Goal: Information Seeking & Learning: Learn about a topic

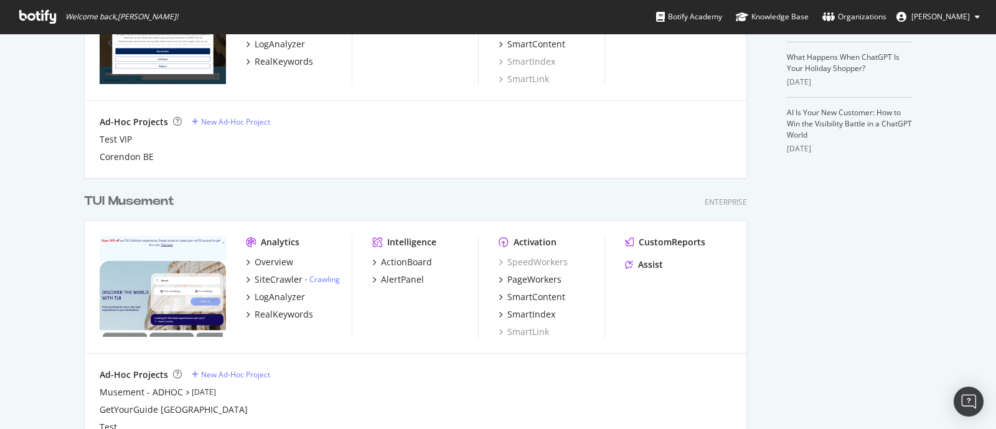
scroll to position [622, 0]
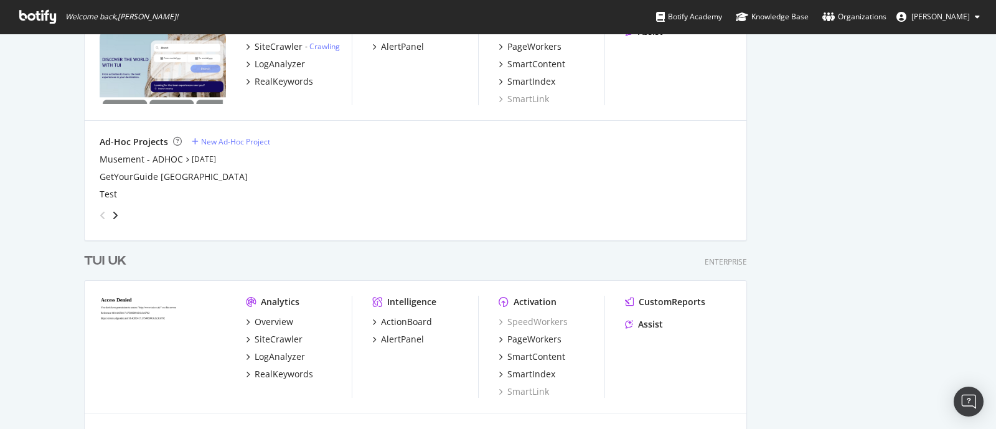
click at [106, 259] on div "TUI UK" at bounding box center [105, 261] width 42 height 18
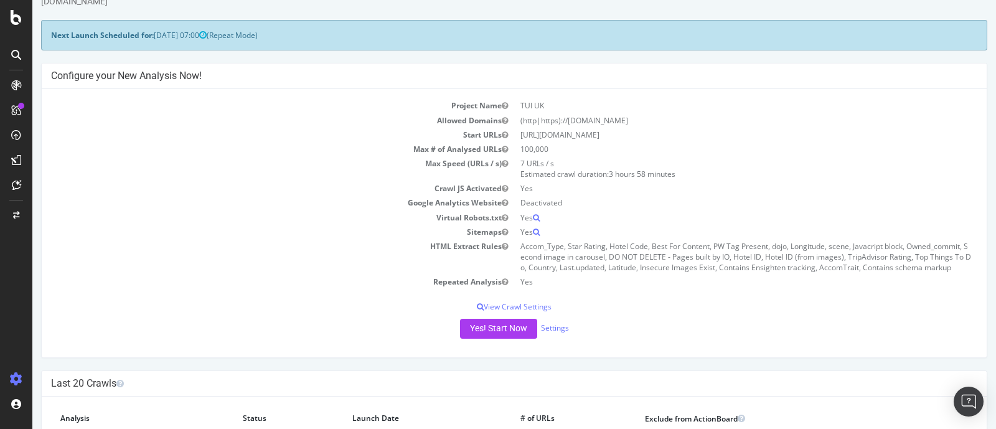
scroll to position [77, 0]
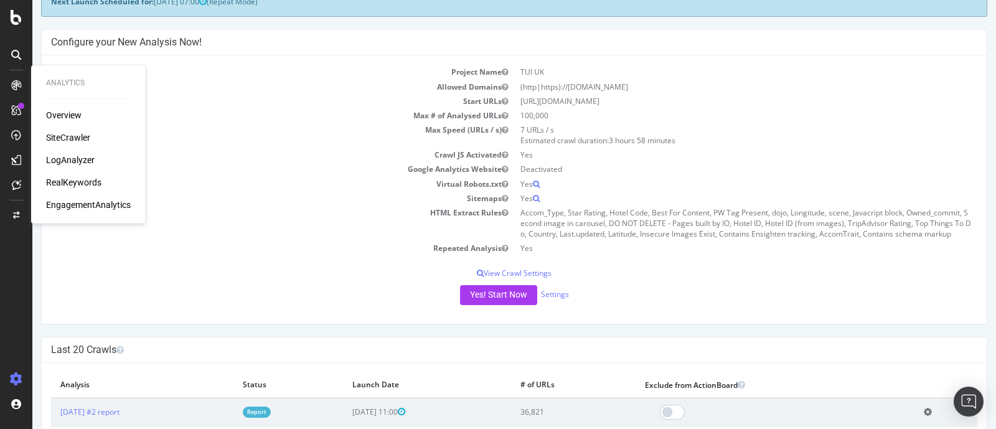
click at [64, 138] on div "SiteCrawler" at bounding box center [68, 137] width 44 height 12
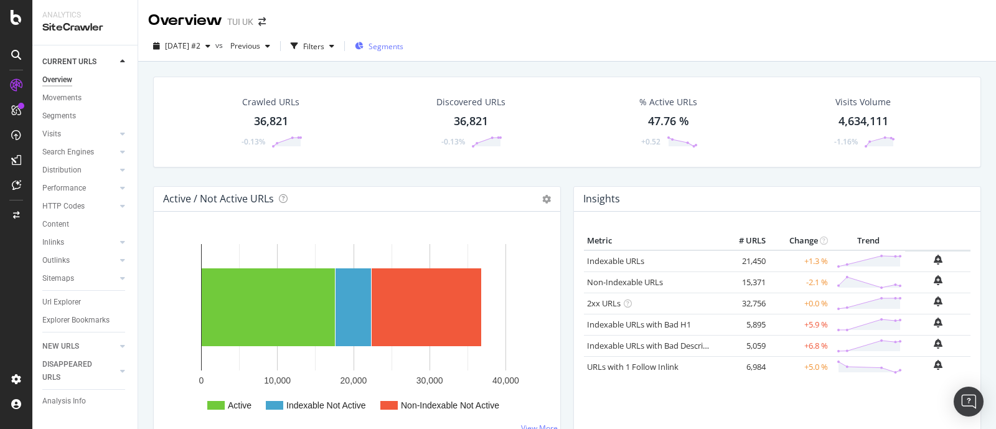
click at [403, 45] on span "Segments" at bounding box center [385, 46] width 35 height 11
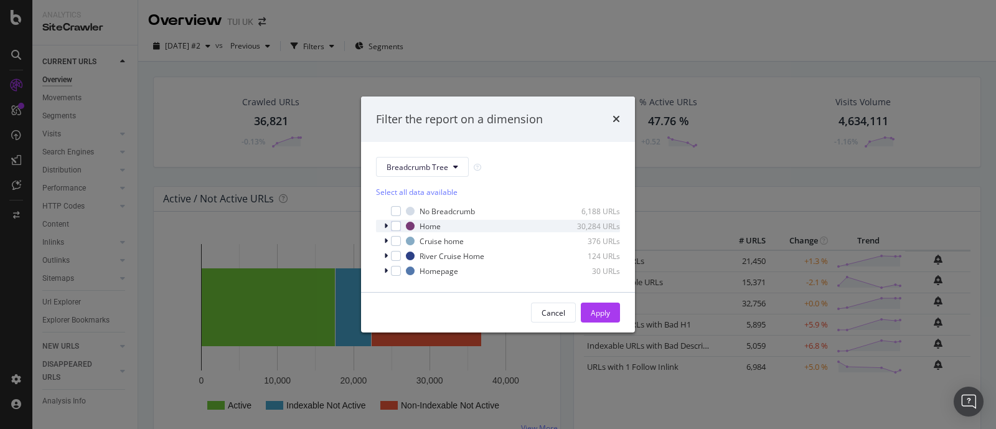
click at [386, 225] on icon "modal" at bounding box center [386, 225] width 4 height 7
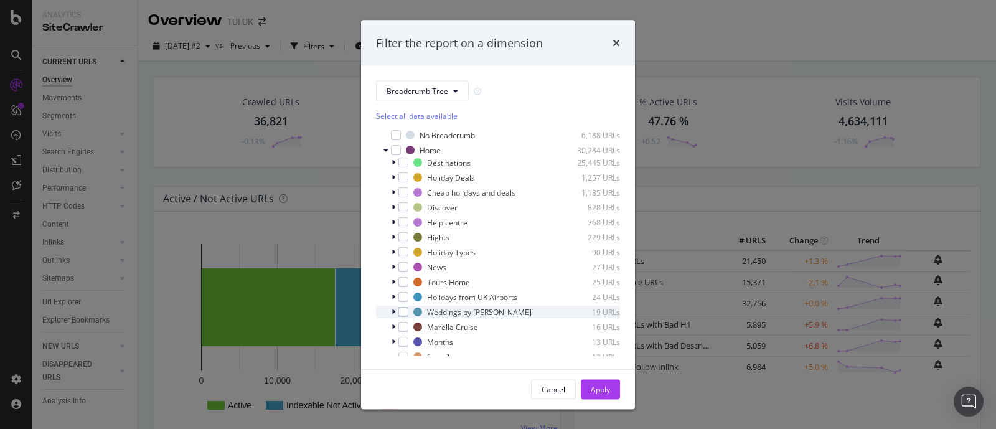
click at [392, 311] on icon "modal" at bounding box center [393, 311] width 4 height 7
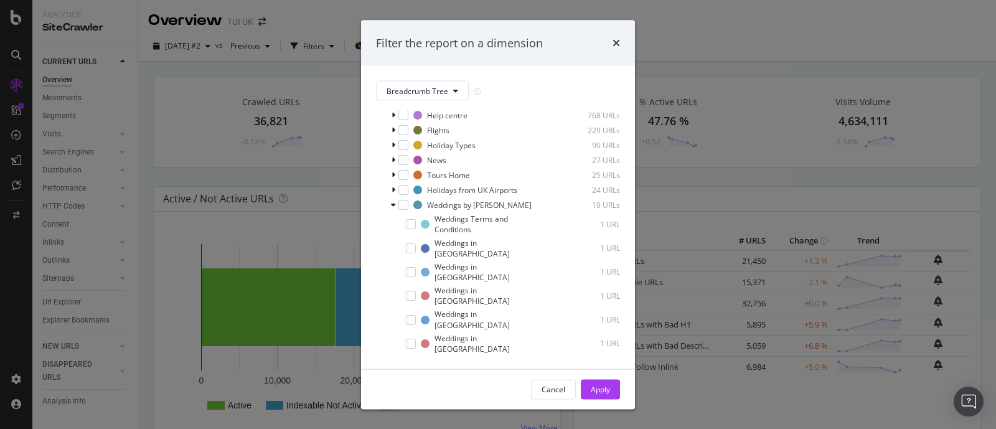
scroll to position [263, 0]
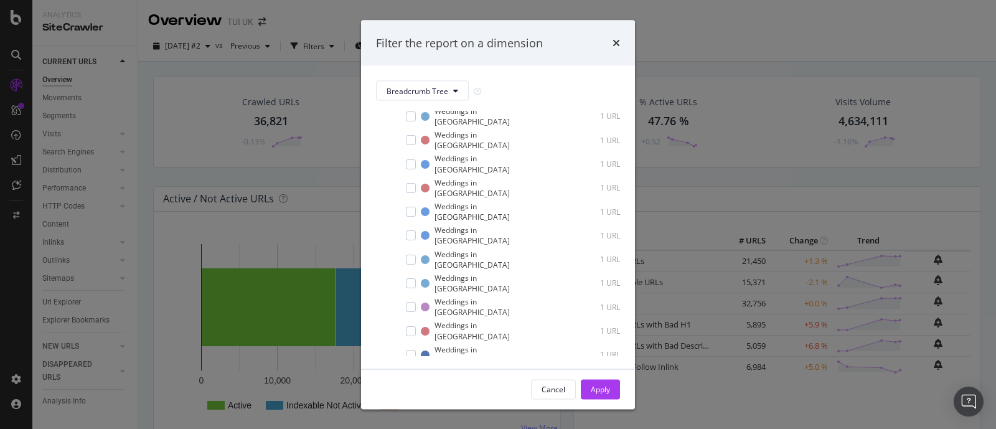
click at [415, 418] on span "Show 4 more" at bounding box center [407, 423] width 42 height 11
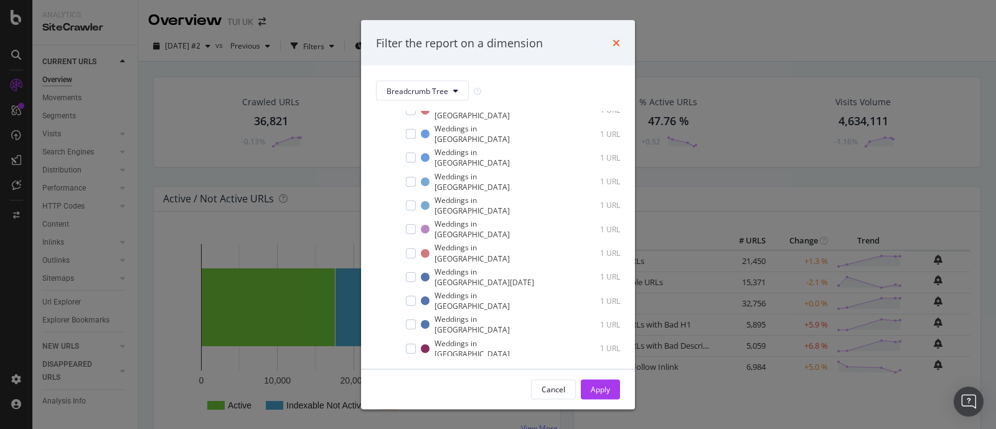
click at [617, 42] on icon "times" at bounding box center [615, 43] width 7 height 10
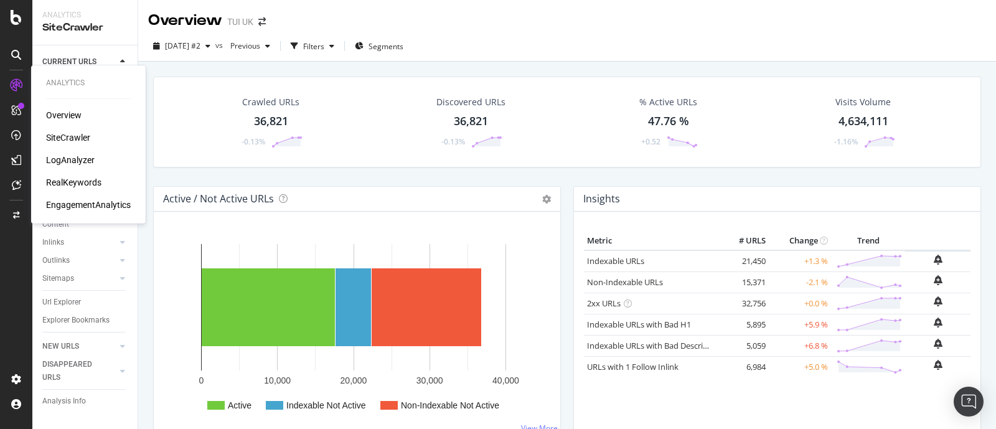
click at [84, 179] on div "RealKeywords" at bounding box center [73, 182] width 55 height 12
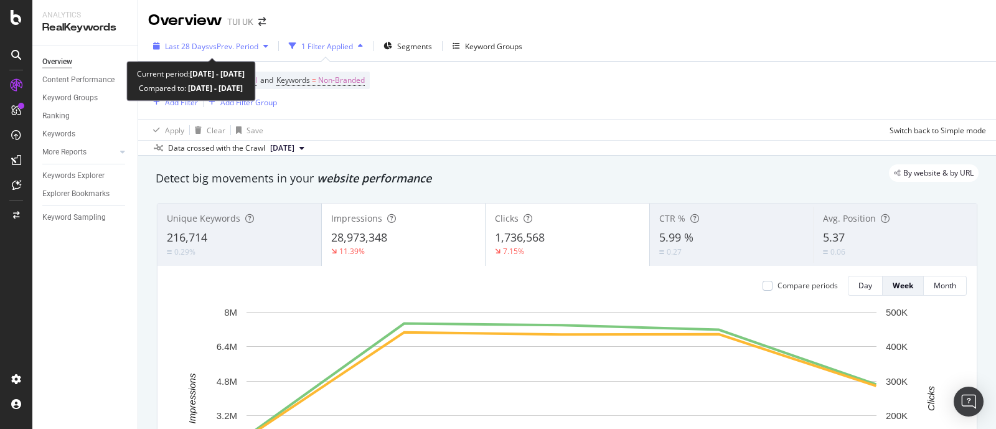
click at [235, 45] on span "vs Prev. Period" at bounding box center [233, 46] width 49 height 11
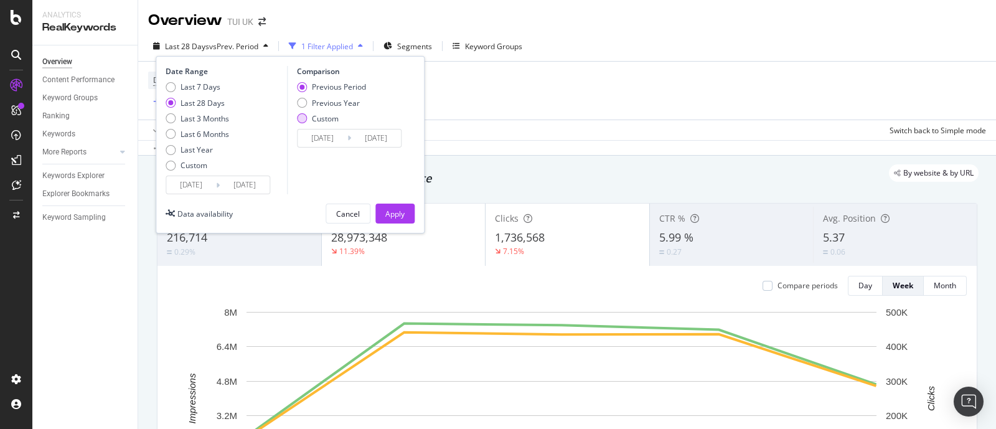
click at [301, 115] on div "Custom" at bounding box center [302, 118] width 10 height 10
click at [210, 133] on div "Last 6 Months" at bounding box center [204, 134] width 49 height 11
type input "[DATE]"
click at [314, 105] on div "Previous Year" at bounding box center [336, 103] width 48 height 11
type input "[DATE]"
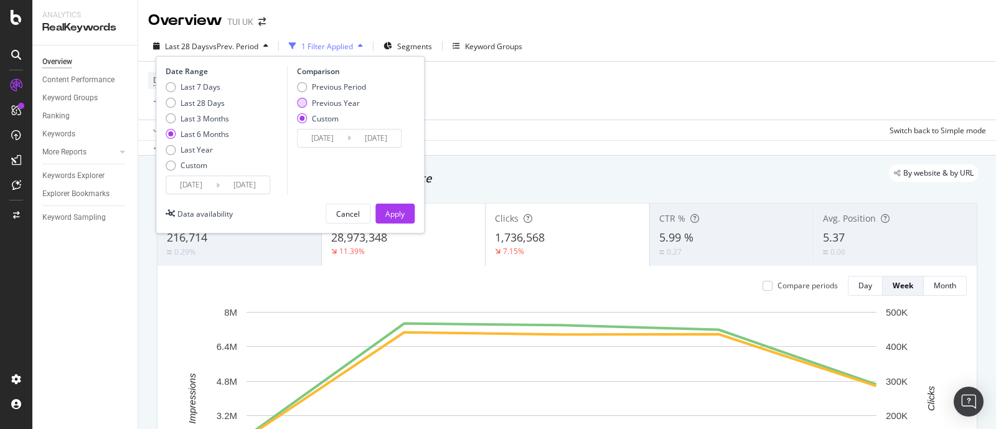
type input "[DATE]"
click at [400, 212] on div "Apply" at bounding box center [394, 213] width 19 height 11
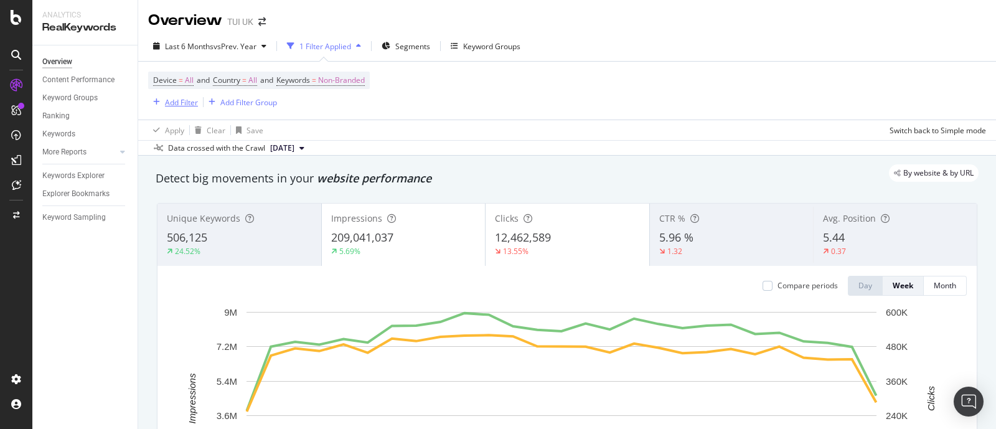
click at [168, 105] on div "Add Filter" at bounding box center [181, 102] width 33 height 11
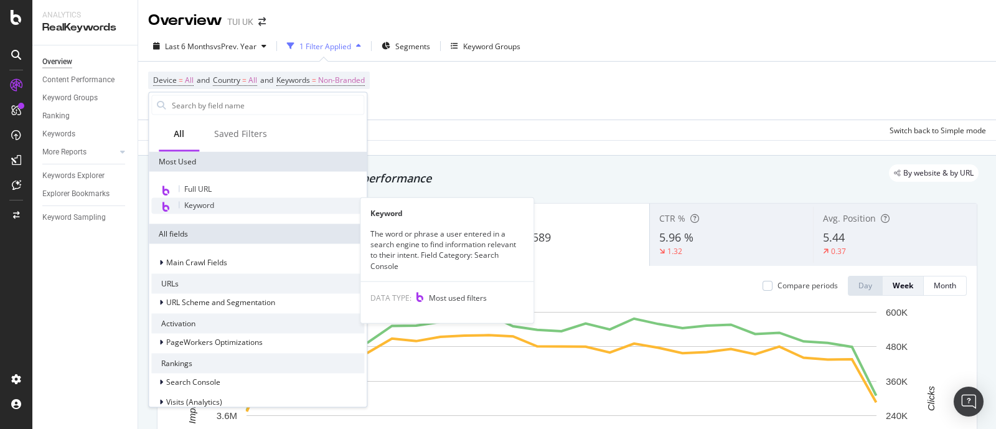
click at [226, 202] on div "Keyword" at bounding box center [257, 206] width 213 height 16
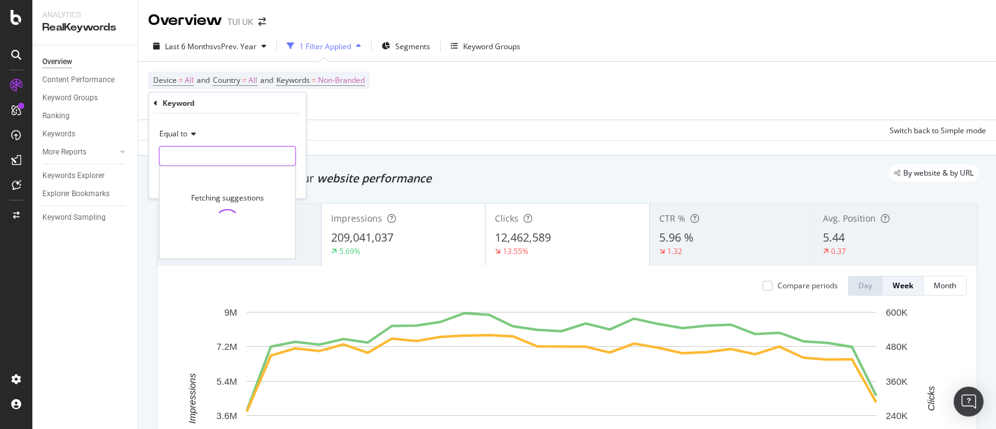
click at [227, 151] on input "text" at bounding box center [227, 156] width 136 height 20
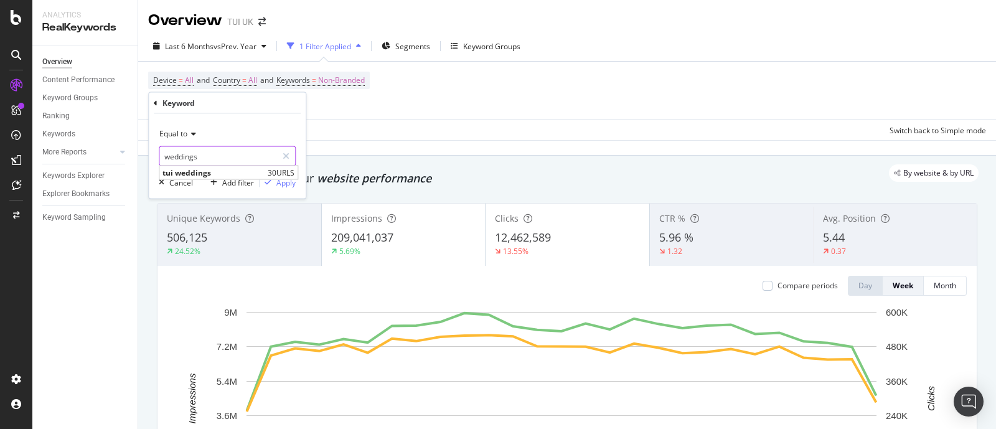
type input "weddings"
click at [267, 122] on div "Equal to weddings weddings tui weddings 30 URLS Cancel Add filter Apply" at bounding box center [227, 156] width 157 height 85
click at [286, 185] on div "Apply" at bounding box center [285, 182] width 19 height 11
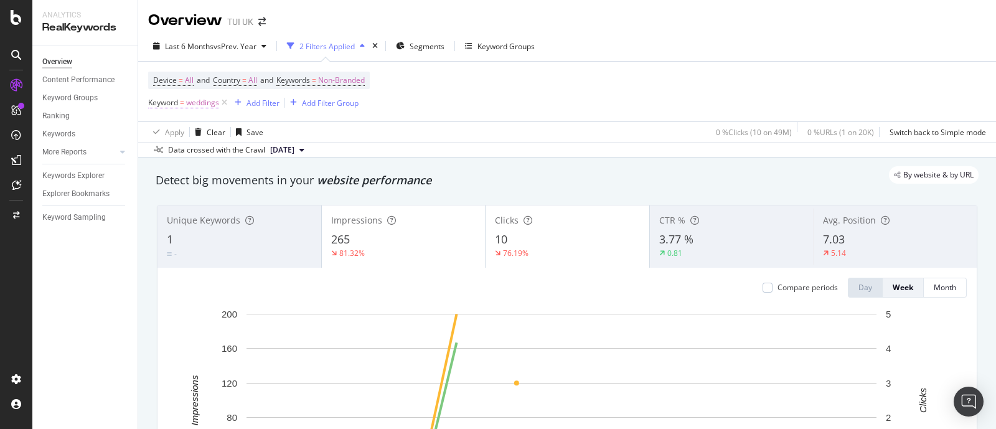
click at [205, 105] on span "weddings" at bounding box center [202, 102] width 33 height 17
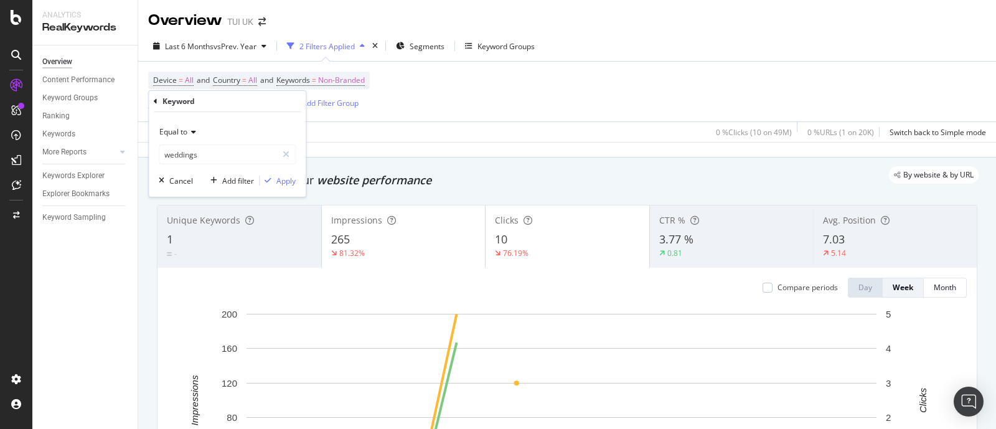
click at [196, 132] on div "Equal to" at bounding box center [227, 132] width 137 height 20
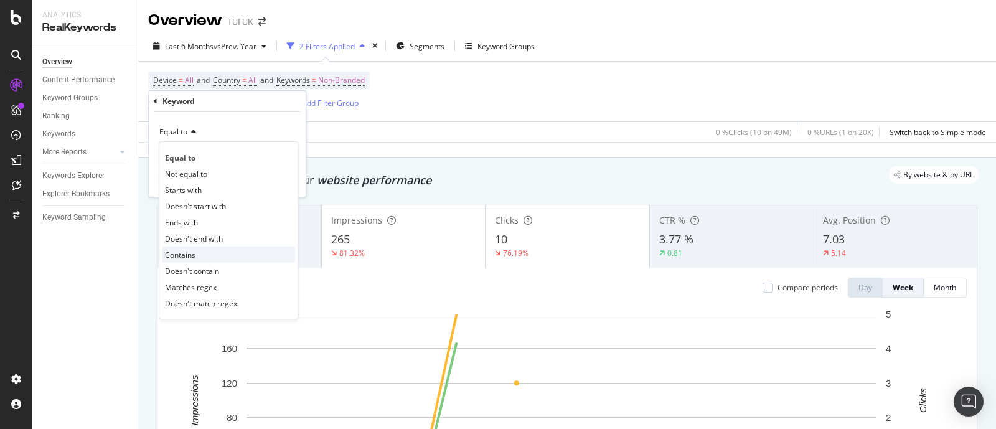
click at [218, 251] on div "Contains" at bounding box center [228, 254] width 133 height 16
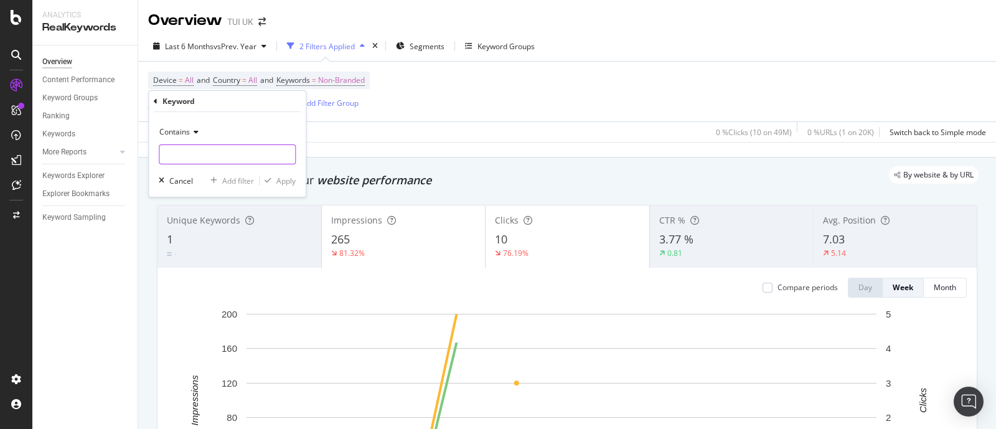
click at [224, 157] on input "text" at bounding box center [227, 154] width 136 height 20
type input "wedding"
click at [279, 172] on div "Contains wedding Cancel Add filter Apply" at bounding box center [227, 154] width 157 height 85
click at [280, 175] on div "Apply" at bounding box center [285, 180] width 19 height 11
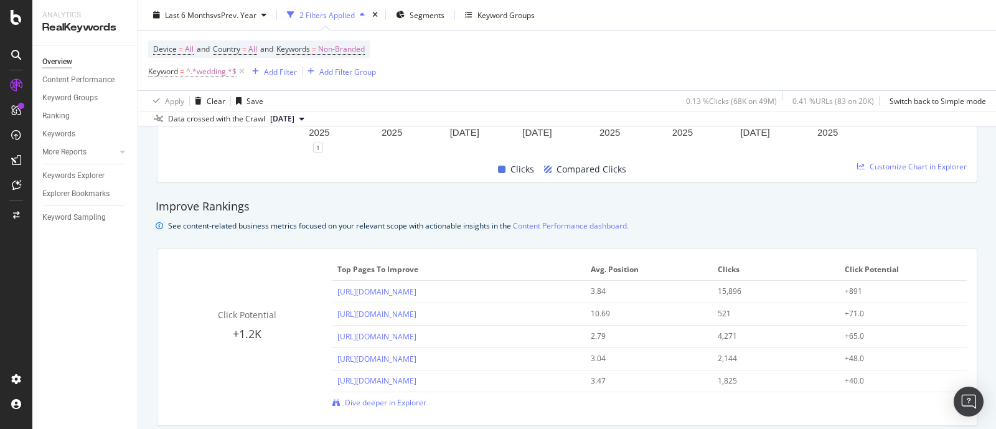
scroll to position [856, 0]
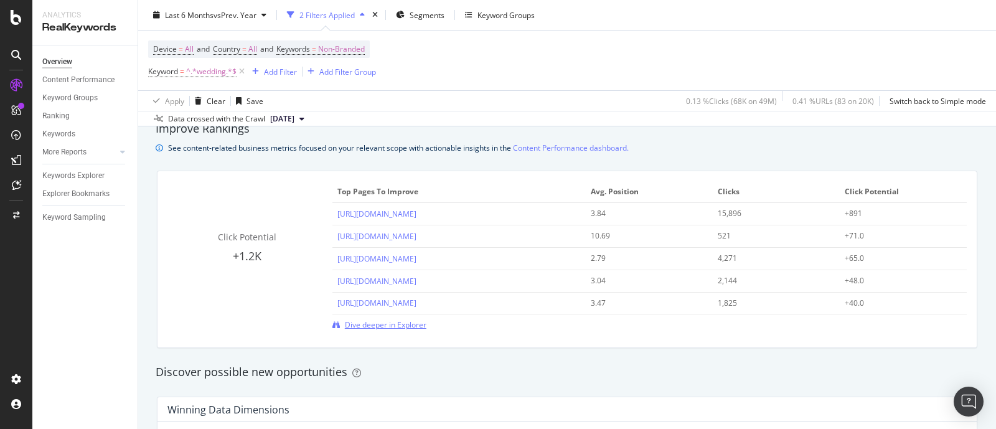
click at [396, 327] on span "Dive deeper in Explorer" at bounding box center [386, 324] width 82 height 11
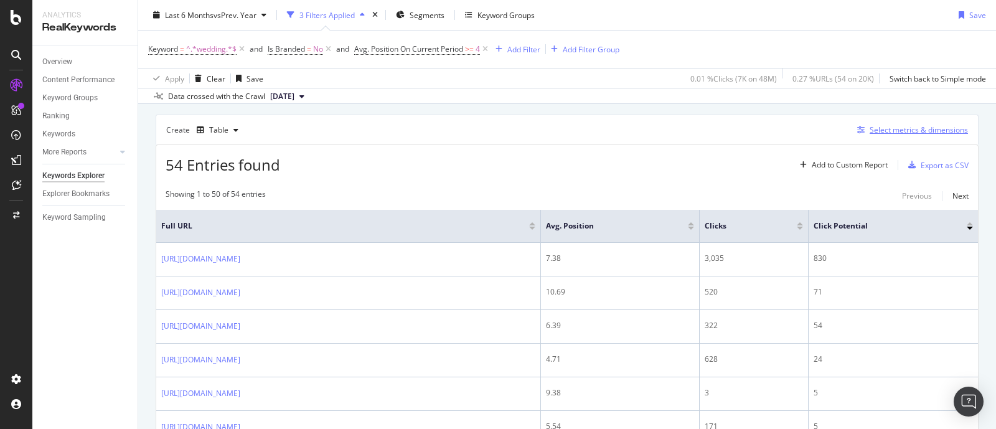
scroll to position [77, 0]
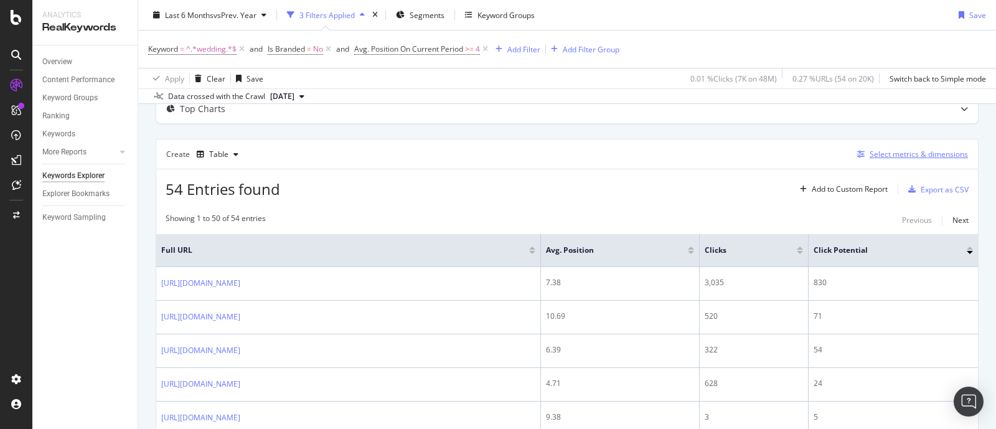
click at [886, 153] on div "Select metrics & dimensions" at bounding box center [918, 154] width 98 height 11
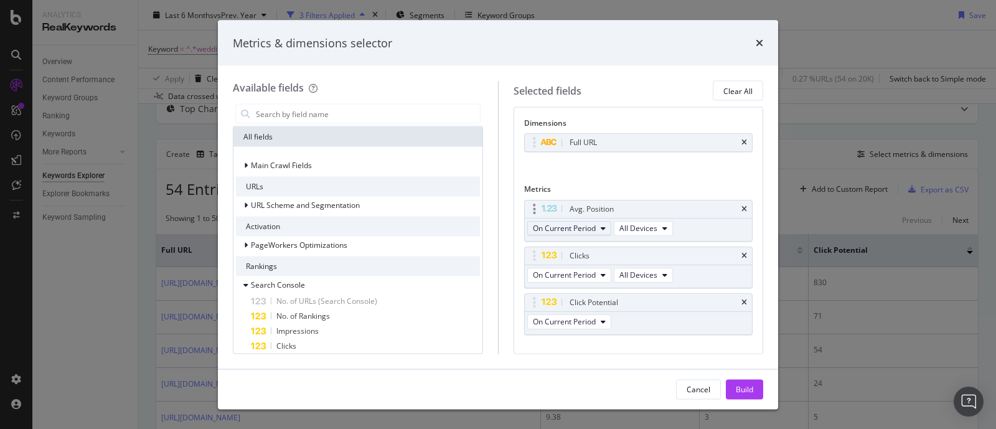
click at [601, 225] on icon "modal" at bounding box center [602, 227] width 5 height 7
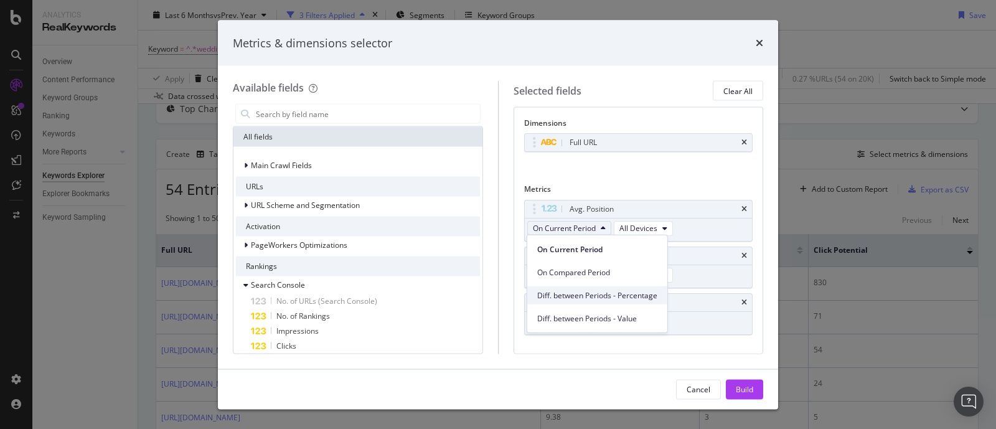
click at [595, 291] on span "Diff. between Periods - Percentage" at bounding box center [597, 294] width 120 height 11
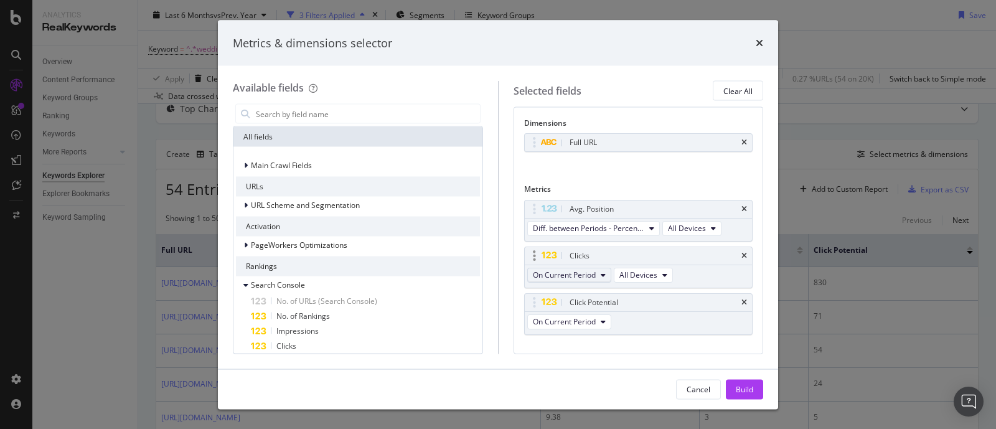
click at [563, 270] on span "On Current Period" at bounding box center [564, 274] width 63 height 11
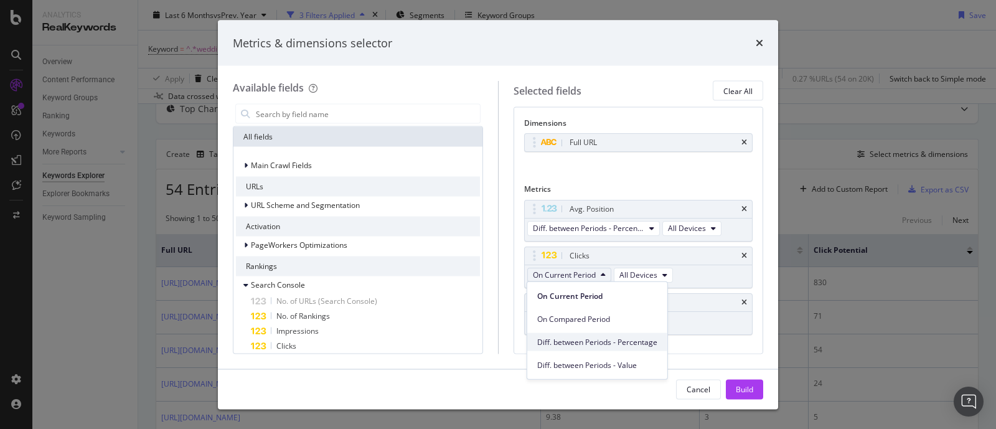
click at [644, 340] on span "Diff. between Periods - Percentage" at bounding box center [597, 341] width 120 height 11
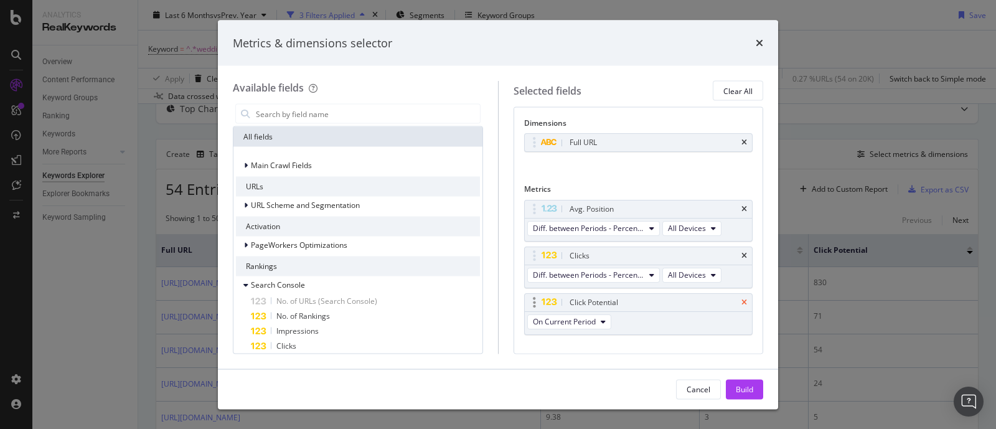
click at [741, 300] on icon "times" at bounding box center [744, 301] width 6 height 7
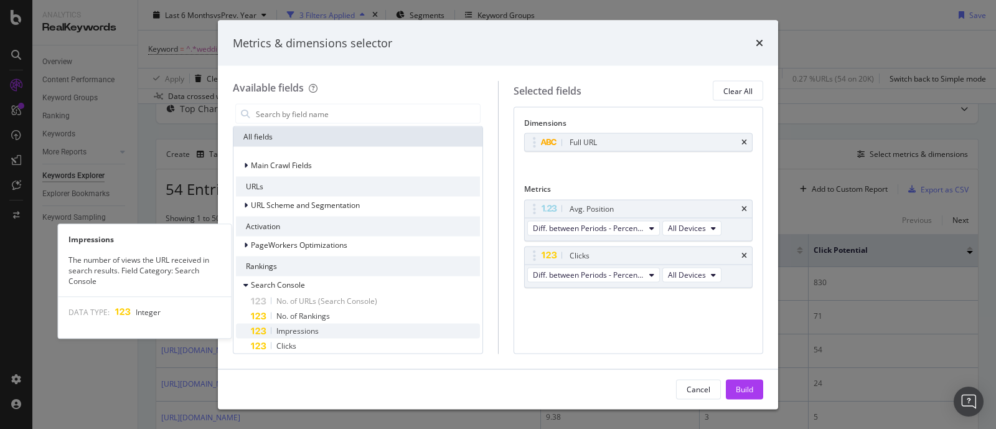
click at [327, 327] on div "Impressions" at bounding box center [365, 331] width 229 height 15
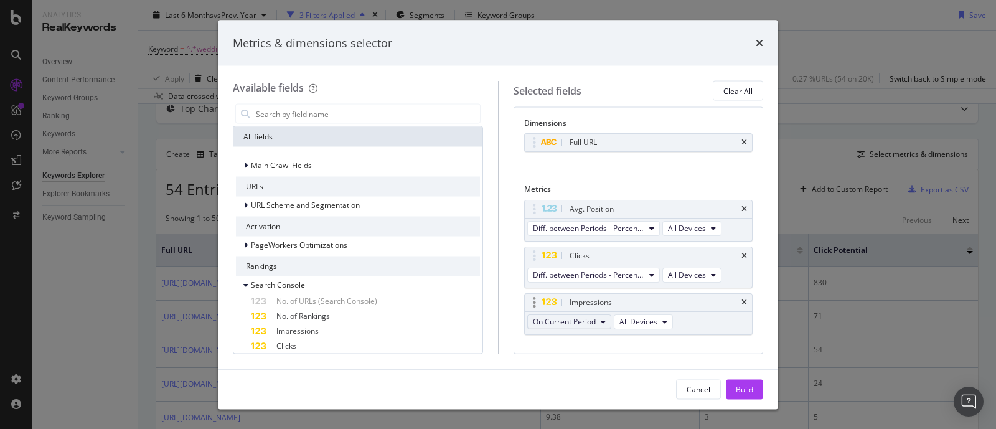
click at [560, 320] on span "On Current Period" at bounding box center [564, 321] width 63 height 11
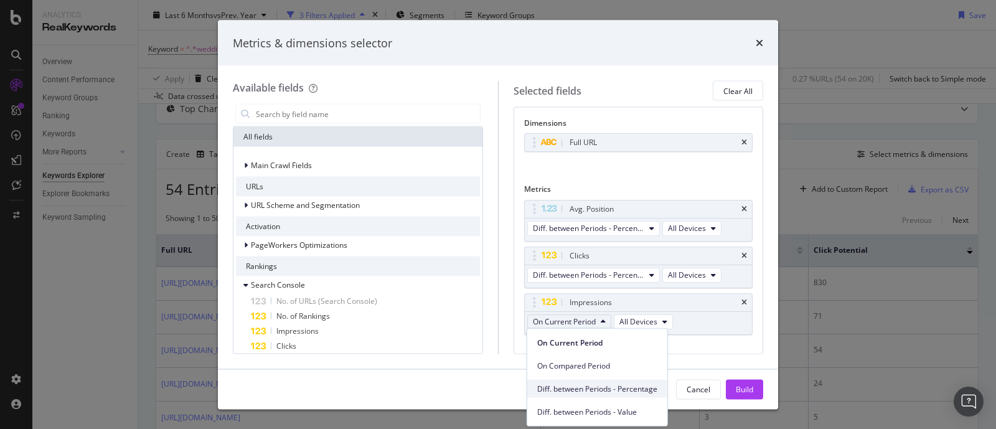
click at [581, 383] on span "Diff. between Periods - Percentage" at bounding box center [597, 388] width 120 height 11
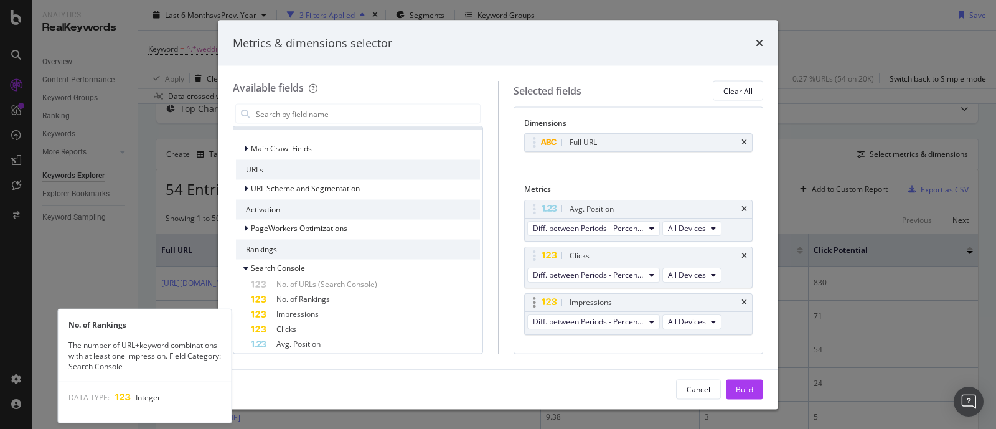
scroll to position [0, 0]
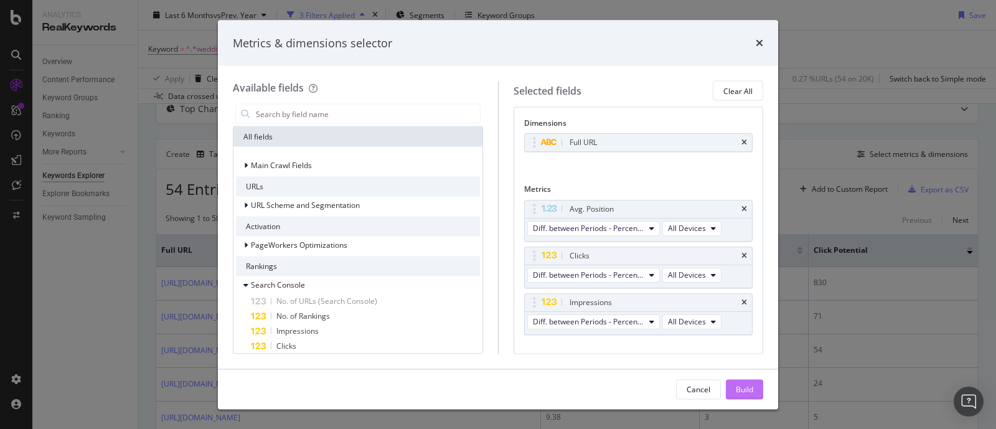
click at [737, 384] on div "Build" at bounding box center [743, 388] width 17 height 11
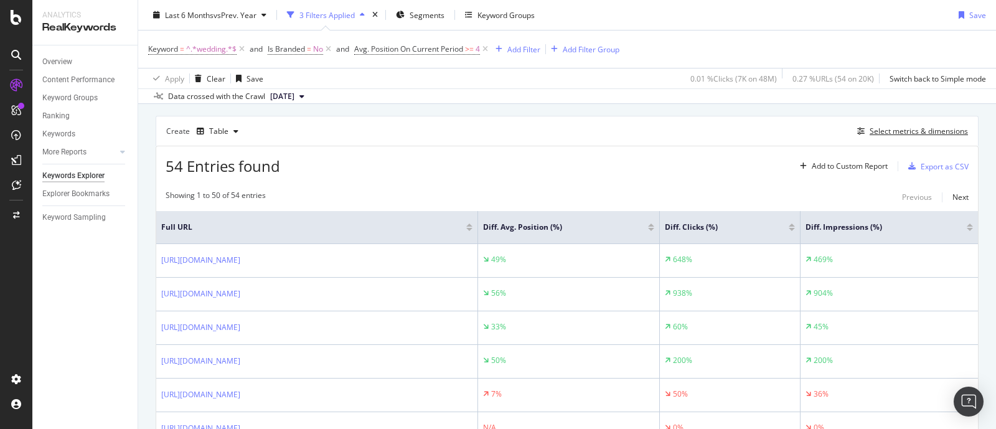
scroll to position [91, 0]
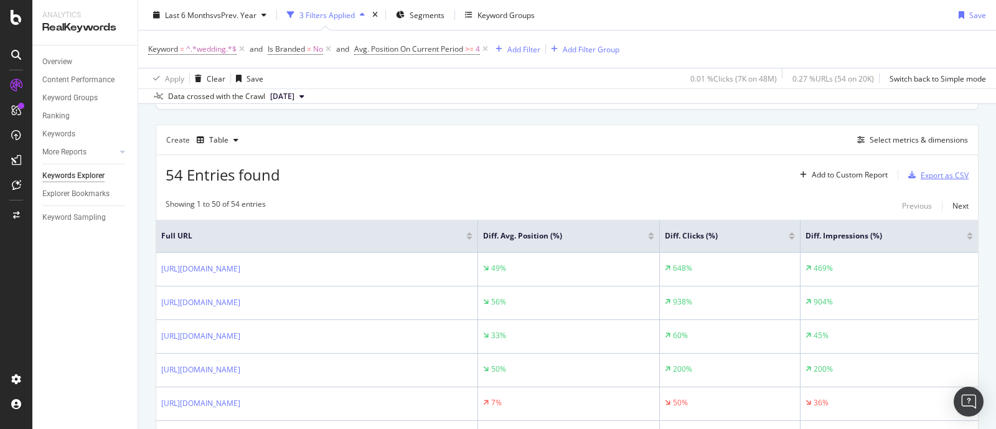
click at [920, 172] on div "Export as CSV" at bounding box center [944, 175] width 48 height 11
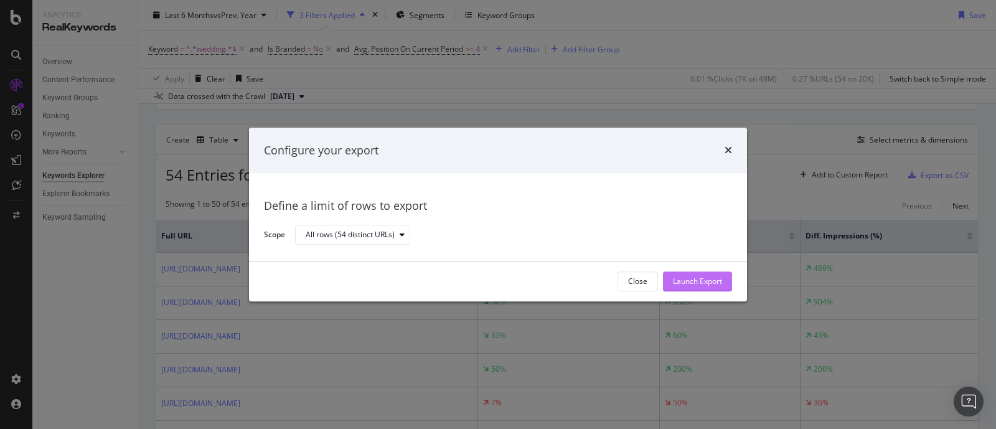
click at [704, 284] on div "Launch Export" at bounding box center [697, 281] width 49 height 11
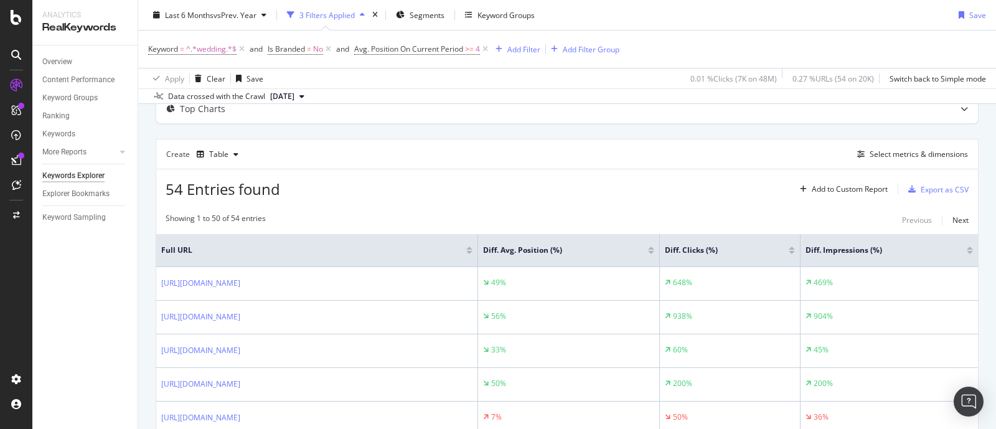
scroll to position [0, 0]
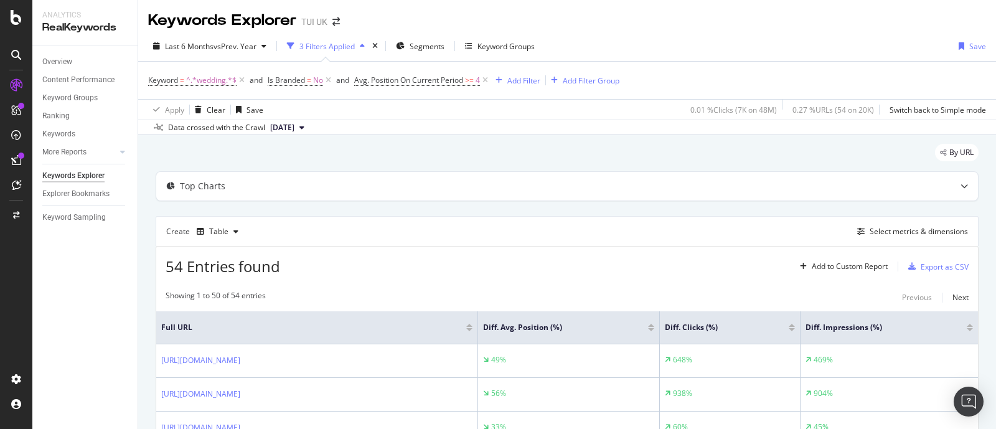
drag, startPoint x: 328, startPoint y: 81, endPoint x: 364, endPoint y: 250, distance: 173.1
click at [328, 81] on icon at bounding box center [328, 80] width 11 height 12
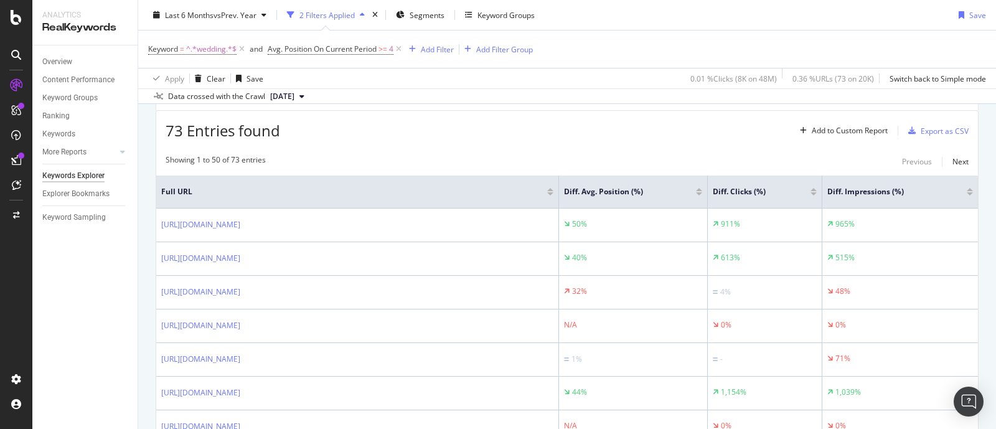
scroll to position [55, 0]
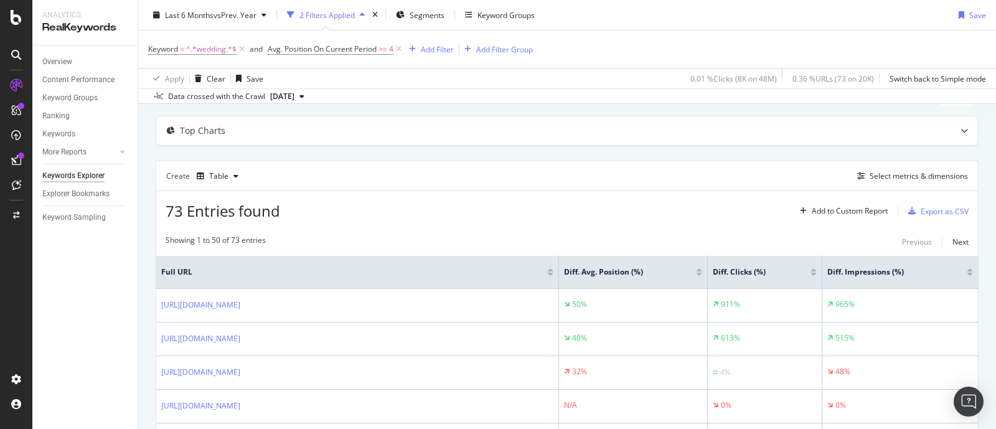
drag, startPoint x: 401, startPoint y: 47, endPoint x: 161, endPoint y: 203, distance: 285.6
click at [401, 47] on icon at bounding box center [398, 49] width 11 height 12
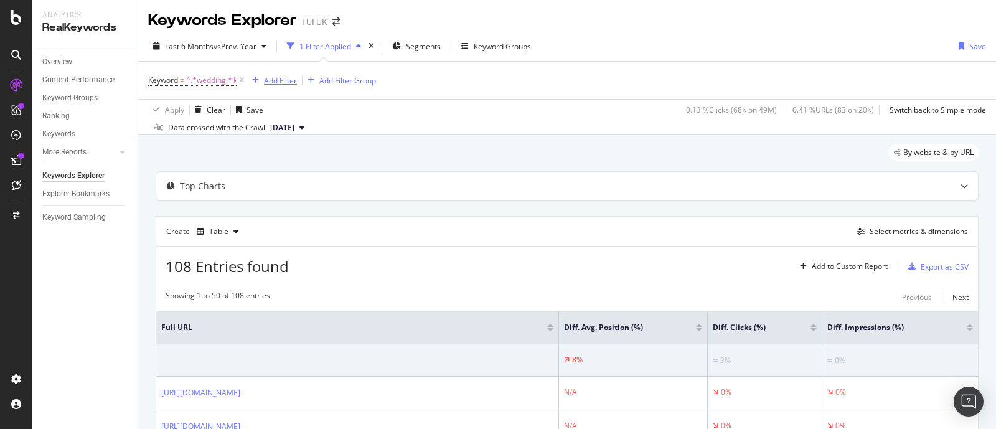
click at [285, 79] on div "Add Filter" at bounding box center [280, 80] width 33 height 11
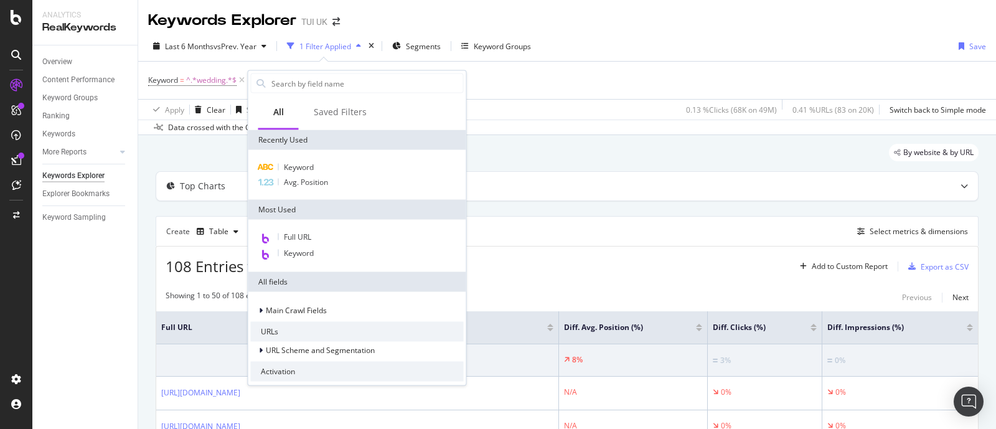
click at [520, 85] on div "Keyword = ^.*wedding.*$ Add Filter Add Filter Group" at bounding box center [567, 80] width 838 height 37
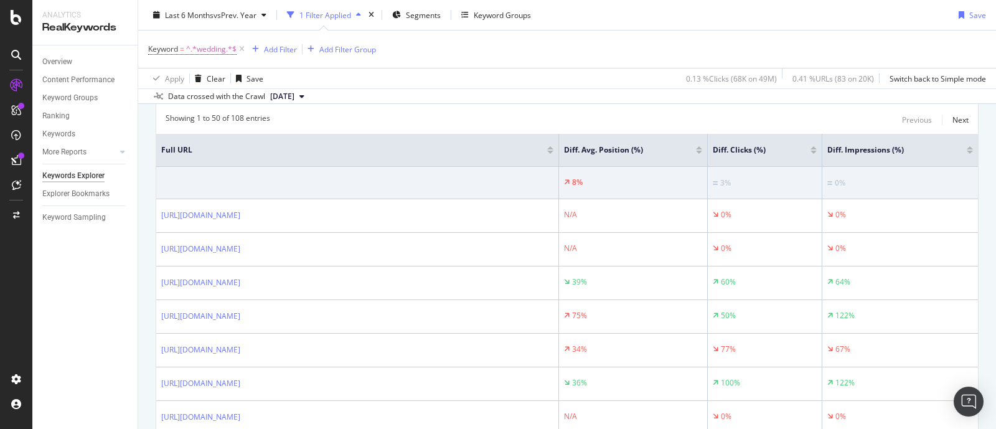
scroll to position [171, 0]
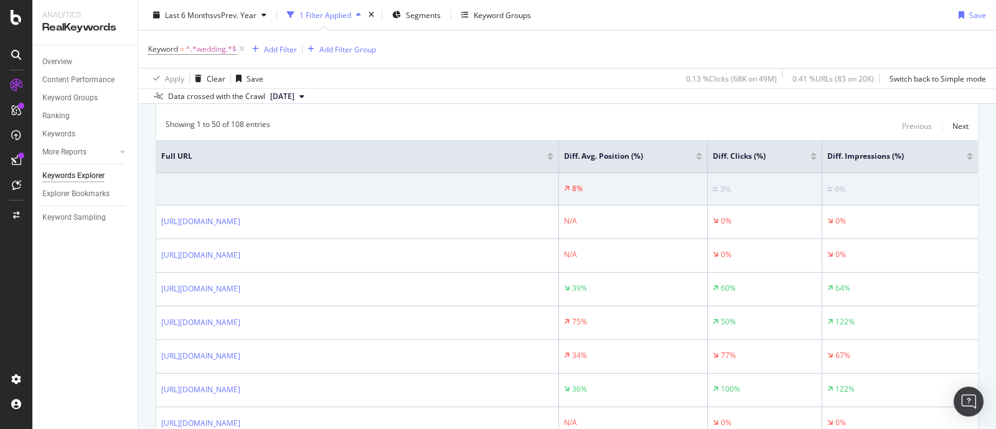
click at [813, 153] on div at bounding box center [813, 153] width 6 height 3
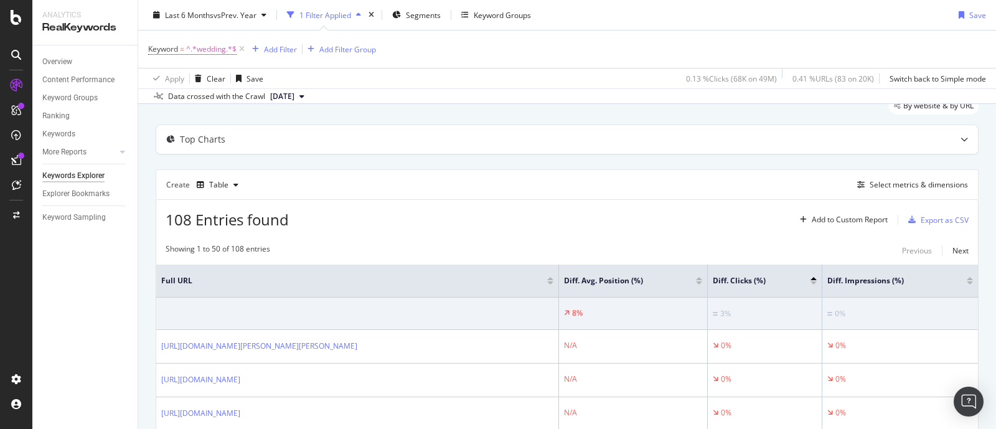
scroll to position [171, 0]
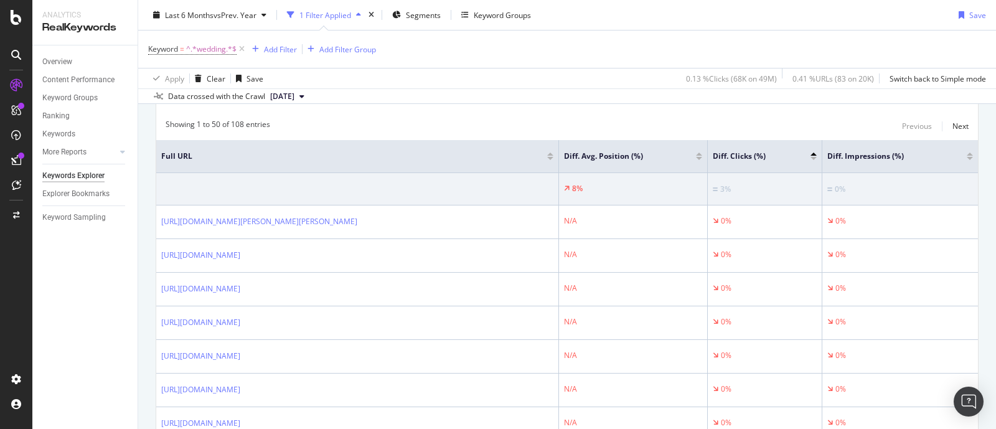
click at [813, 157] on div at bounding box center [813, 158] width 6 height 3
